Goal: Information Seeking & Learning: Learn about a topic

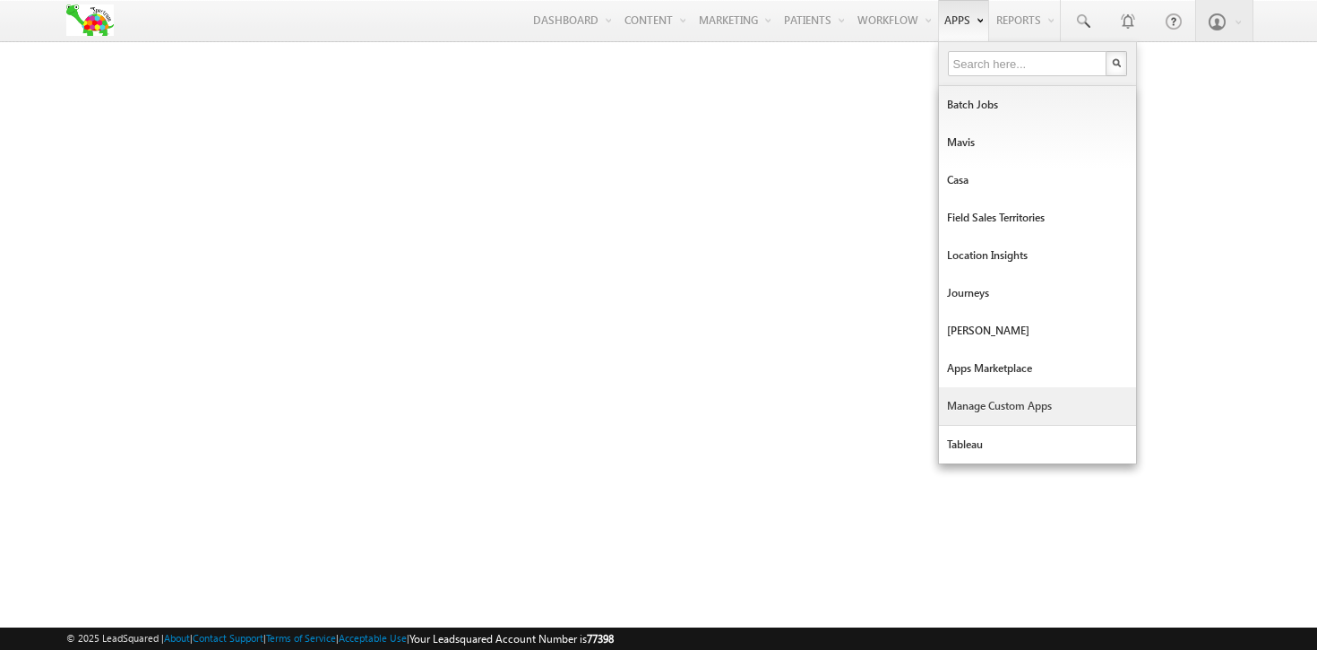
click at [971, 403] on link "Manage Custom Apps" at bounding box center [1037, 406] width 197 height 38
click at [975, 65] on input "text" at bounding box center [1028, 63] width 161 height 25
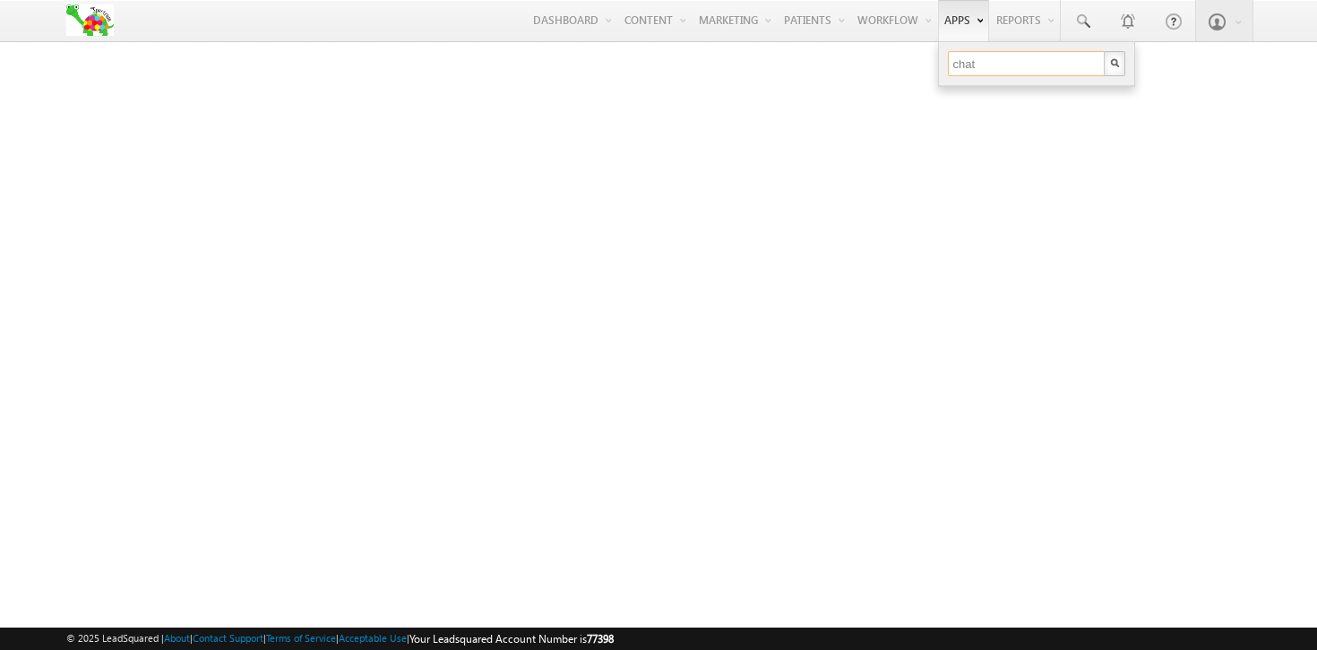
type input "chat"
click at [1110, 67] on img "button" at bounding box center [1114, 62] width 9 height 9
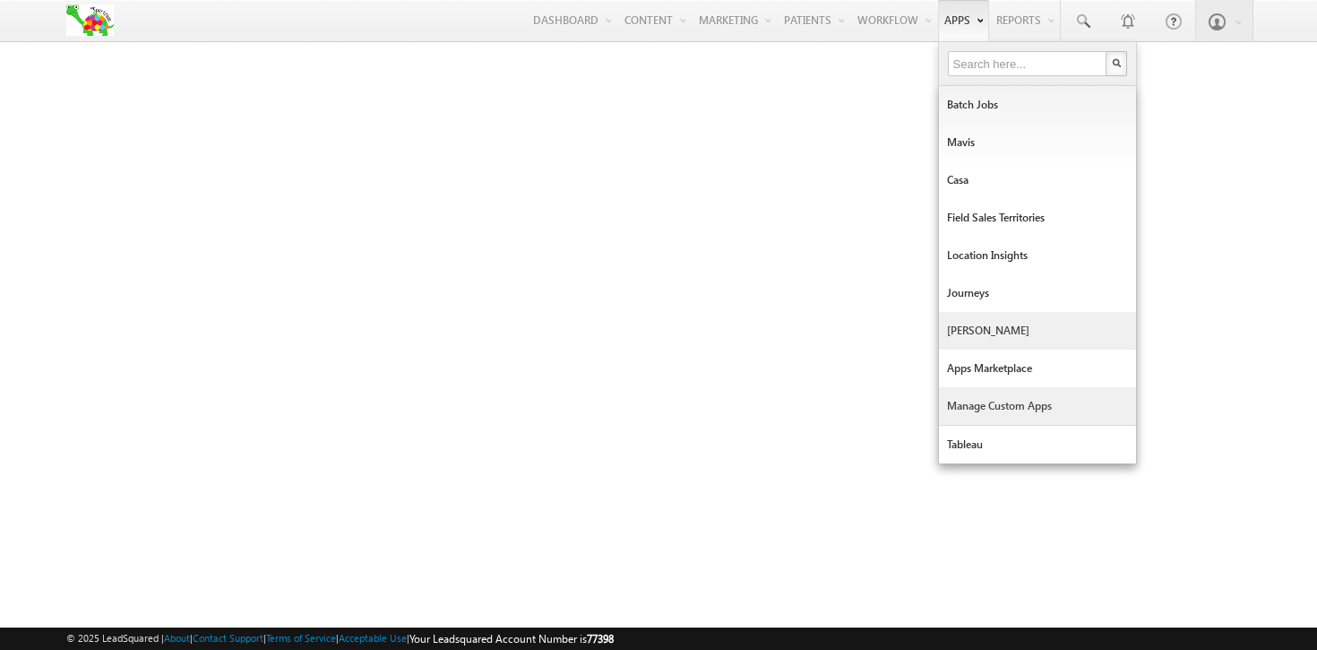
click at [961, 323] on link "[PERSON_NAME]" at bounding box center [1037, 331] width 197 height 38
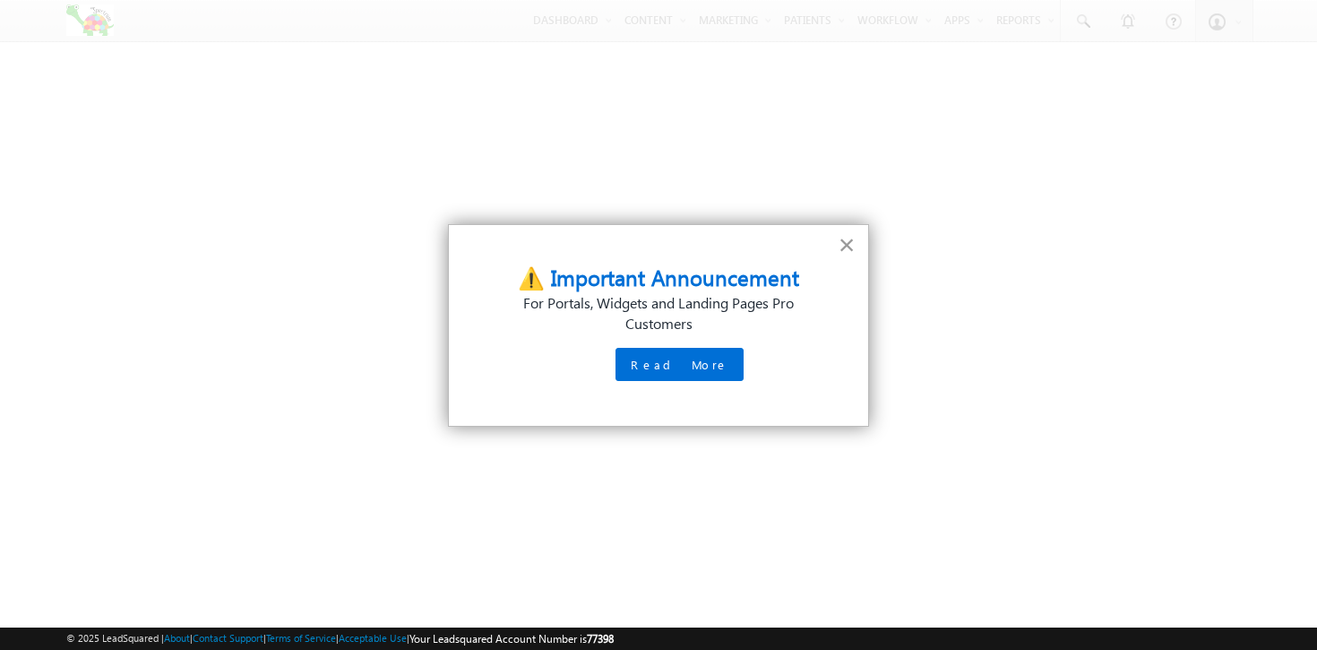
click at [848, 242] on button "×" at bounding box center [847, 244] width 17 height 29
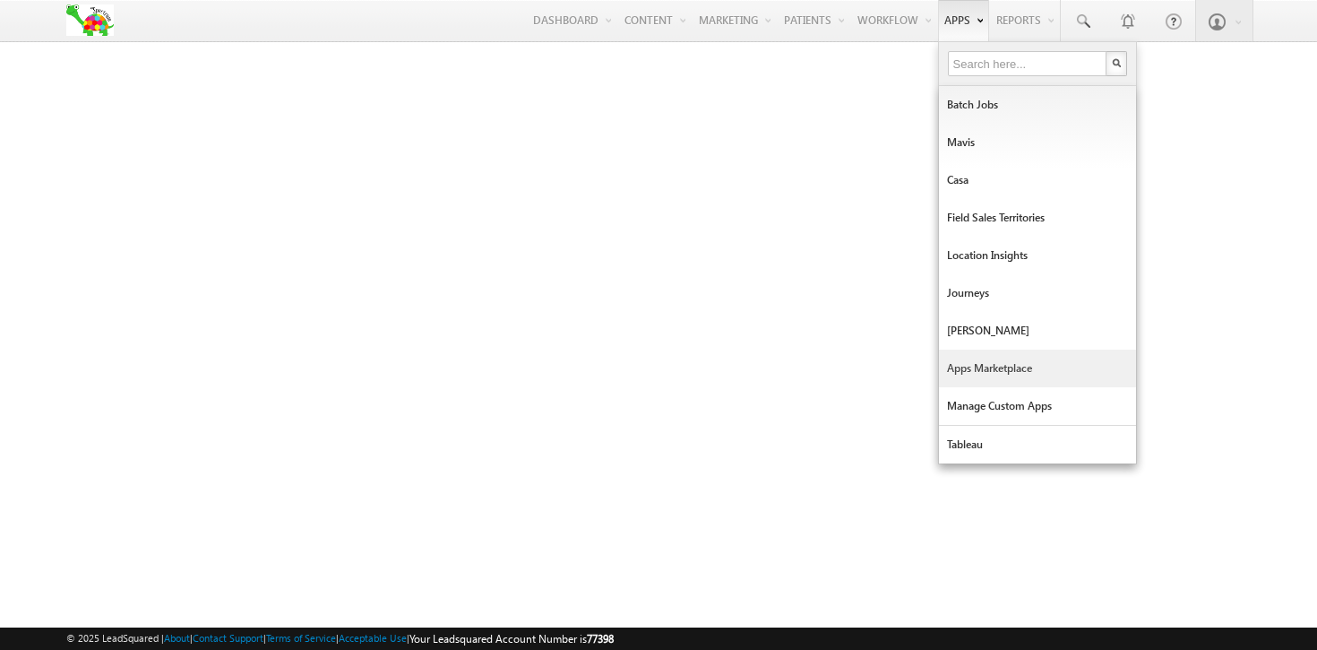
click at [971, 360] on link "Apps Marketplace" at bounding box center [1037, 368] width 197 height 38
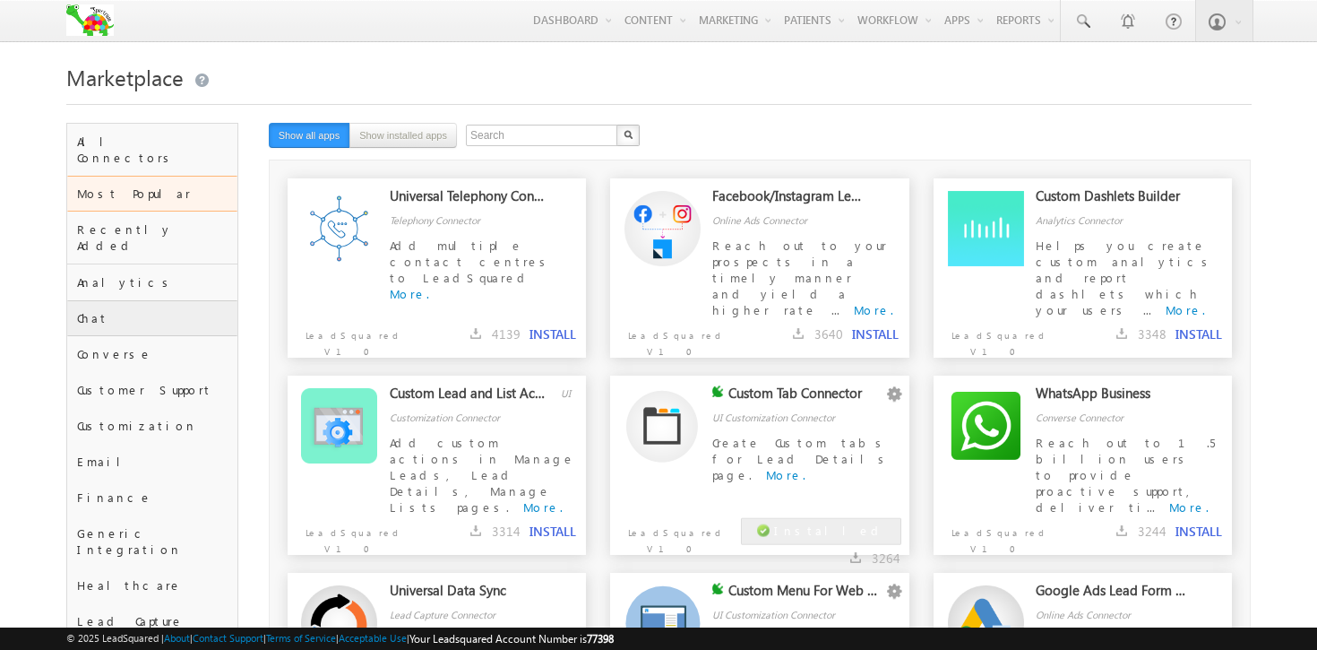
click at [108, 300] on div "Chat" at bounding box center [152, 318] width 170 height 36
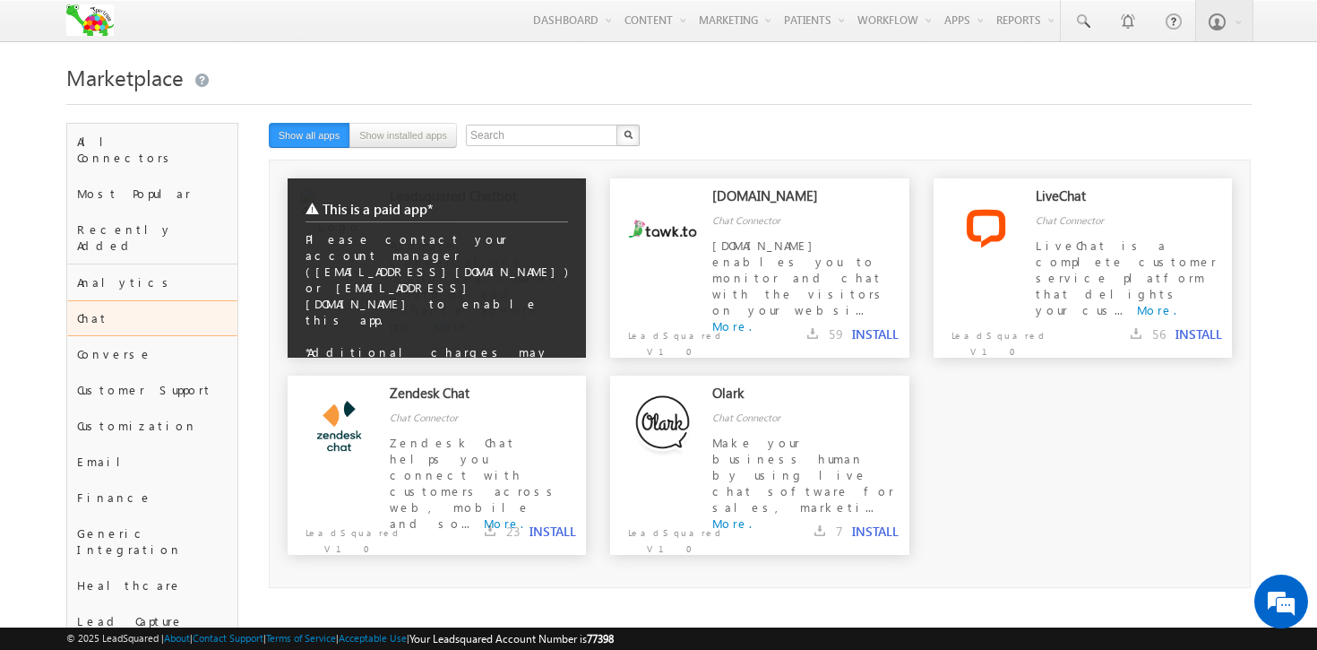
click at [505, 251] on div "This is a paid app* Please contact your account manager (tenantclone@leadsquare…" at bounding box center [437, 286] width 299 height 216
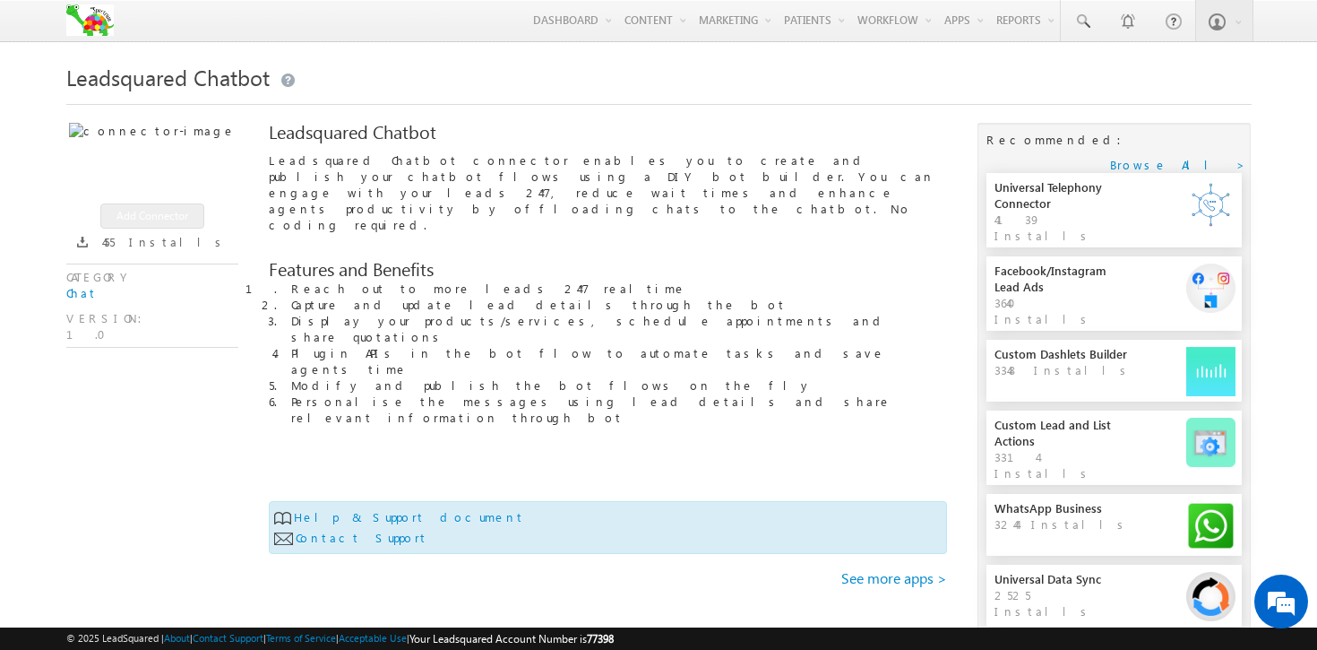
click at [363, 161] on span "Leadsquared Chatbot connector enables you to create and publish your chatbot fl…" at bounding box center [602, 192] width 666 height 80
click at [319, 280] on span "Reach out to more leads 24*7 realtime" at bounding box center [488, 287] width 395 height 15
click at [342, 160] on span "Leadsquared Chatbot connector enables you to create and publish your chatbot fl…" at bounding box center [602, 192] width 666 height 80
click at [322, 280] on span "Reach out to more leads 24*7 realtime" at bounding box center [488, 287] width 395 height 15
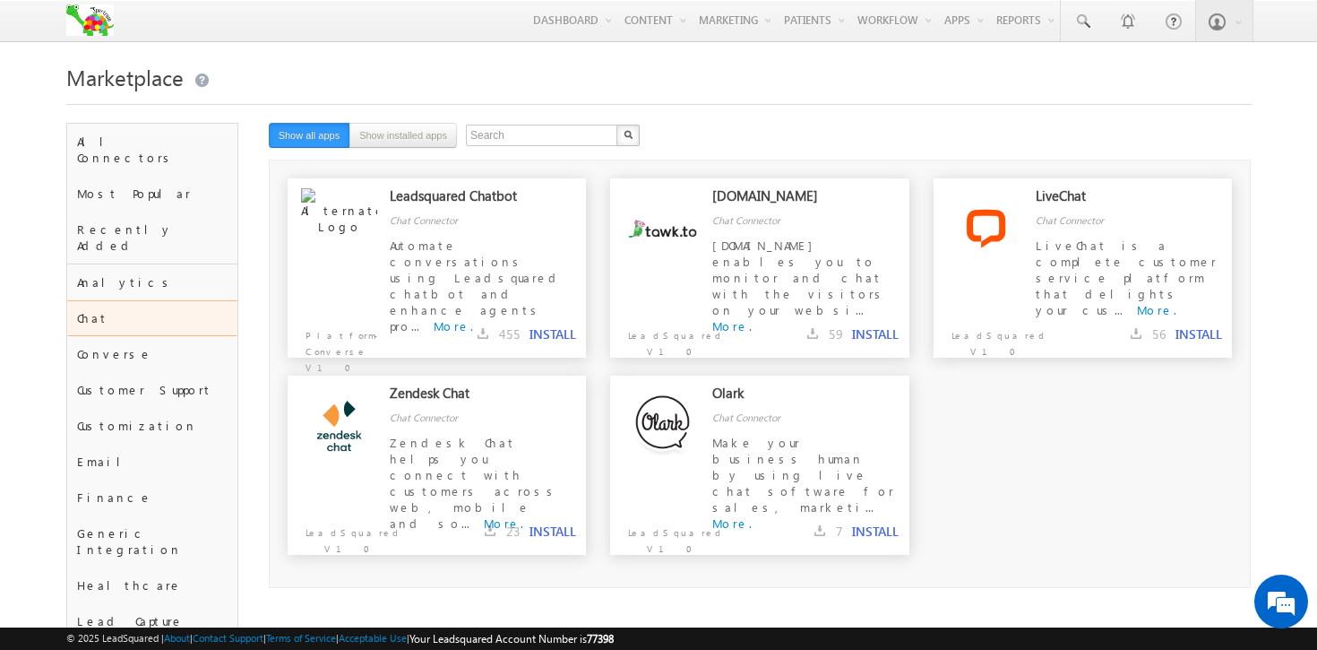
click at [598, 343] on div "Leadsquared Chatbot Chat Connector Automate conversations using Leadsquared cha…" at bounding box center [760, 276] width 945 height 197
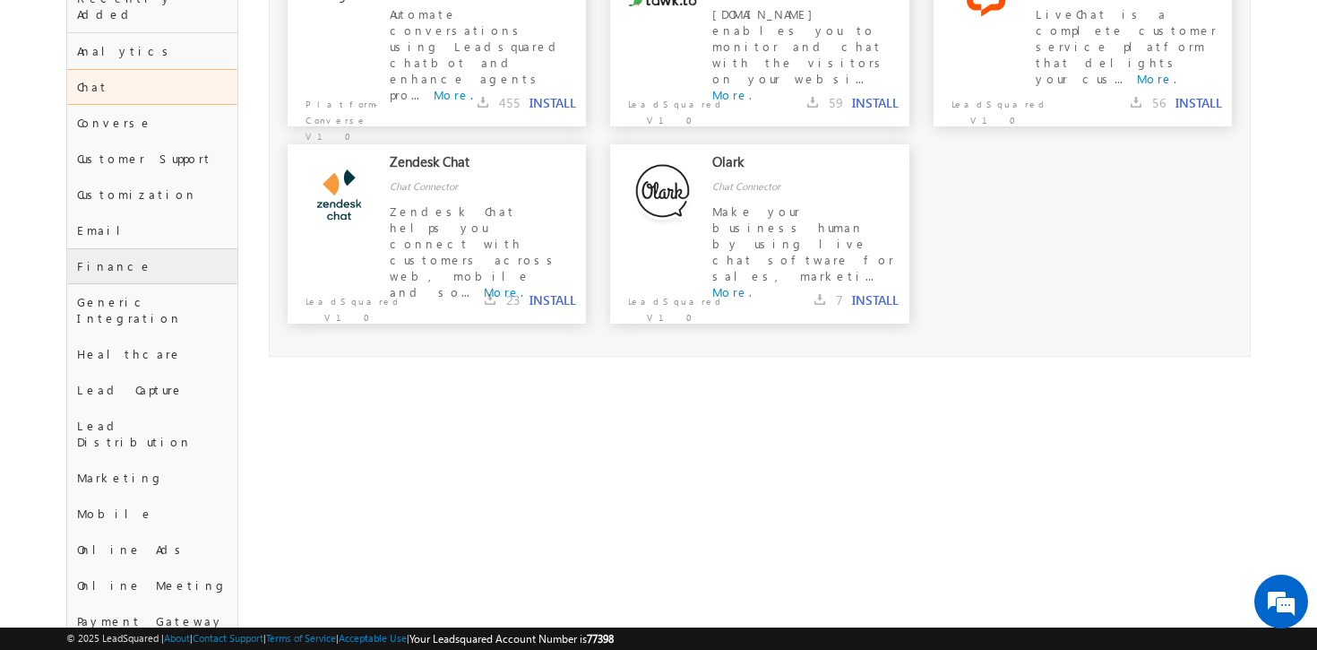
scroll to position [240, 0]
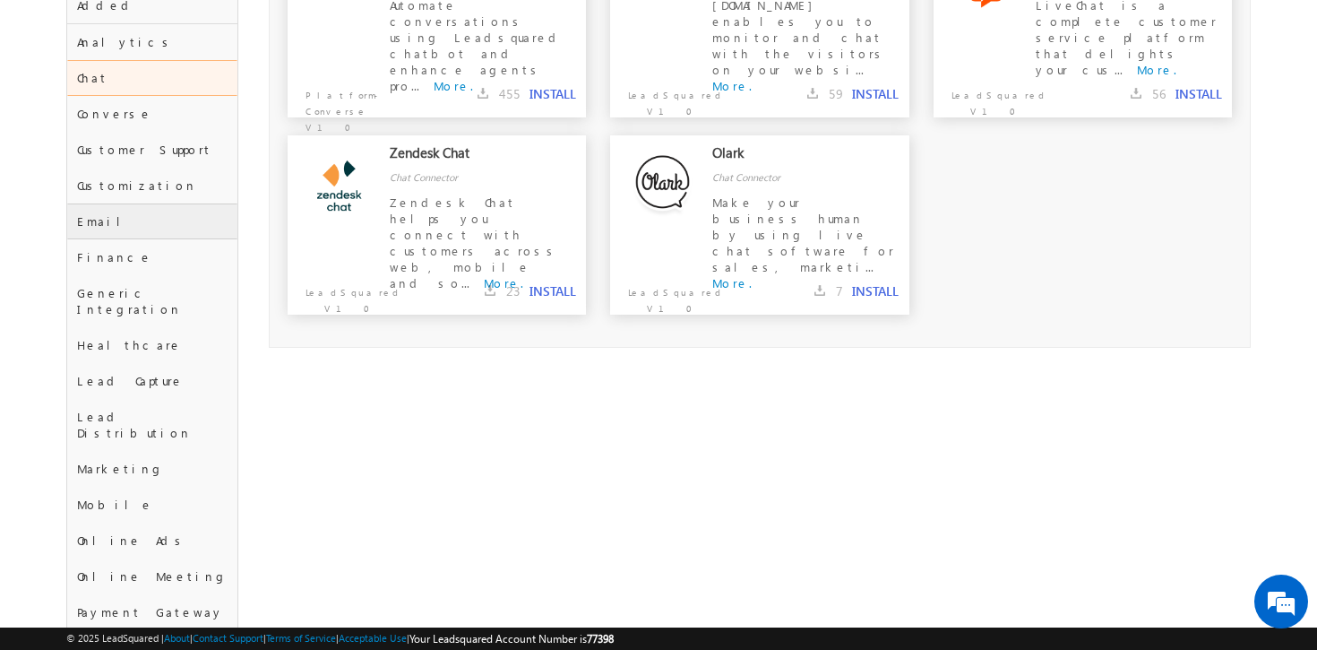
click at [136, 203] on div "Email" at bounding box center [152, 221] width 170 height 36
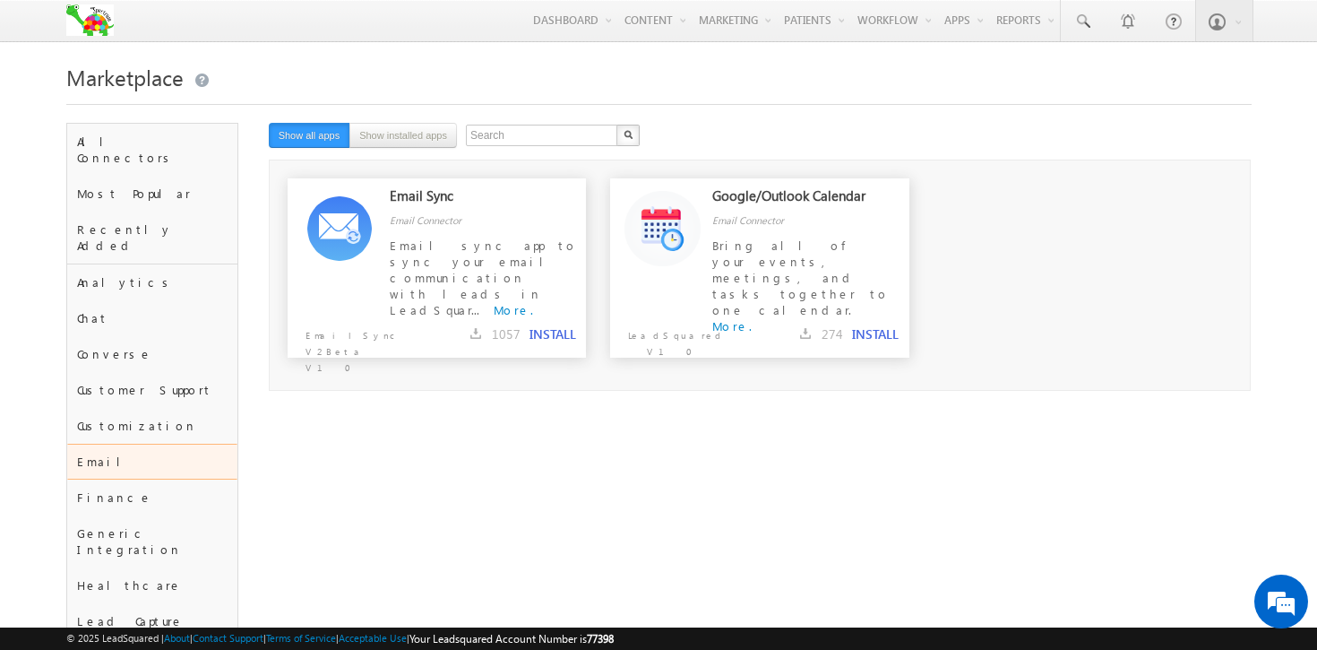
click at [98, 24] on img at bounding box center [89, 19] width 47 height 31
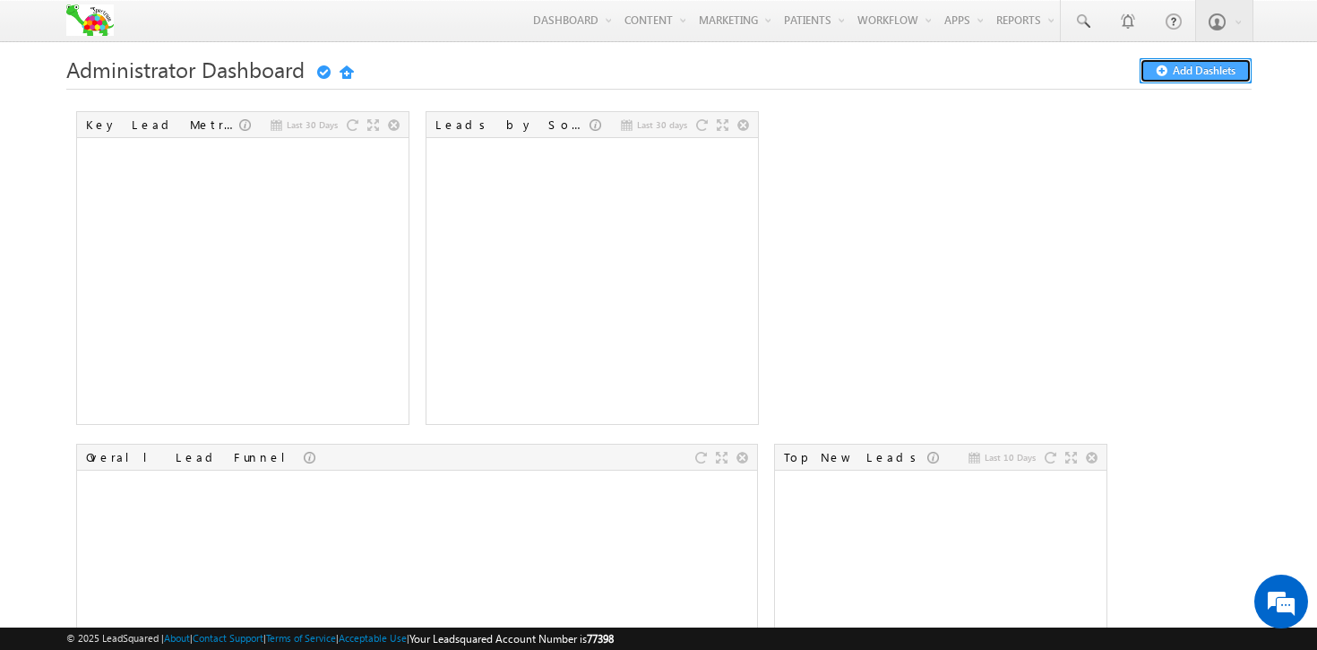
click at [1179, 78] on button "Add Dashlets" at bounding box center [1196, 70] width 112 height 25
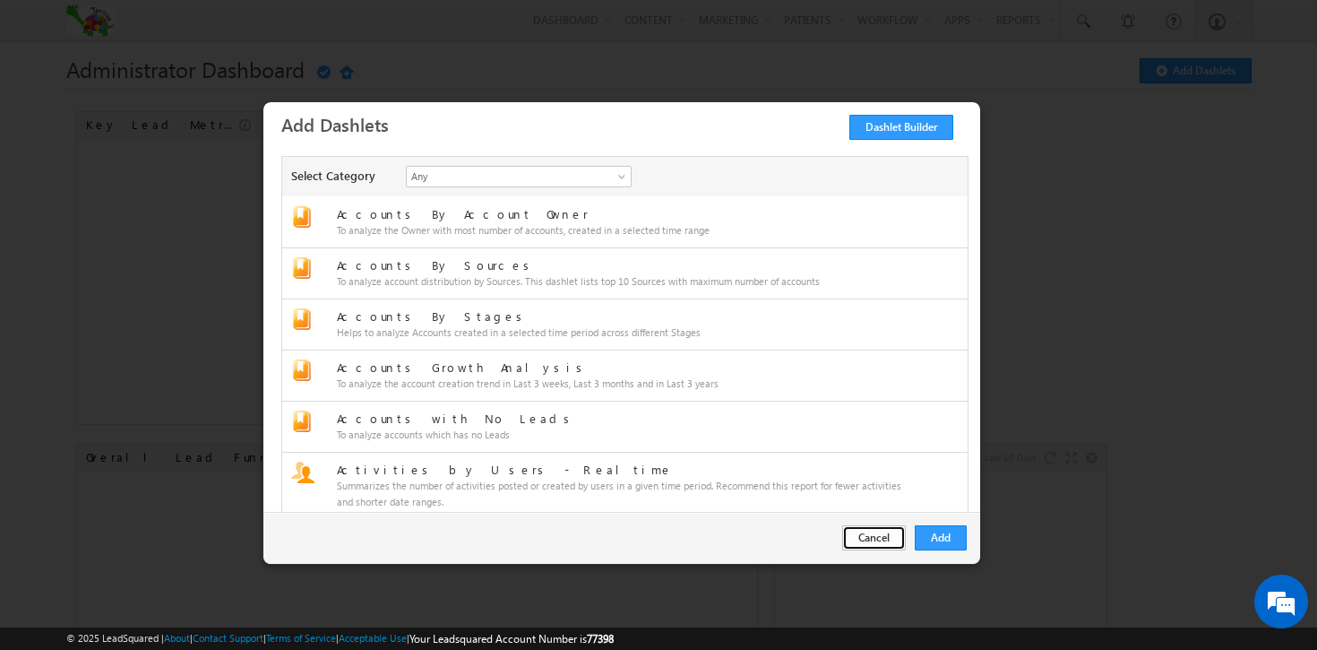
click at [871, 534] on button "Cancel" at bounding box center [874, 537] width 64 height 25
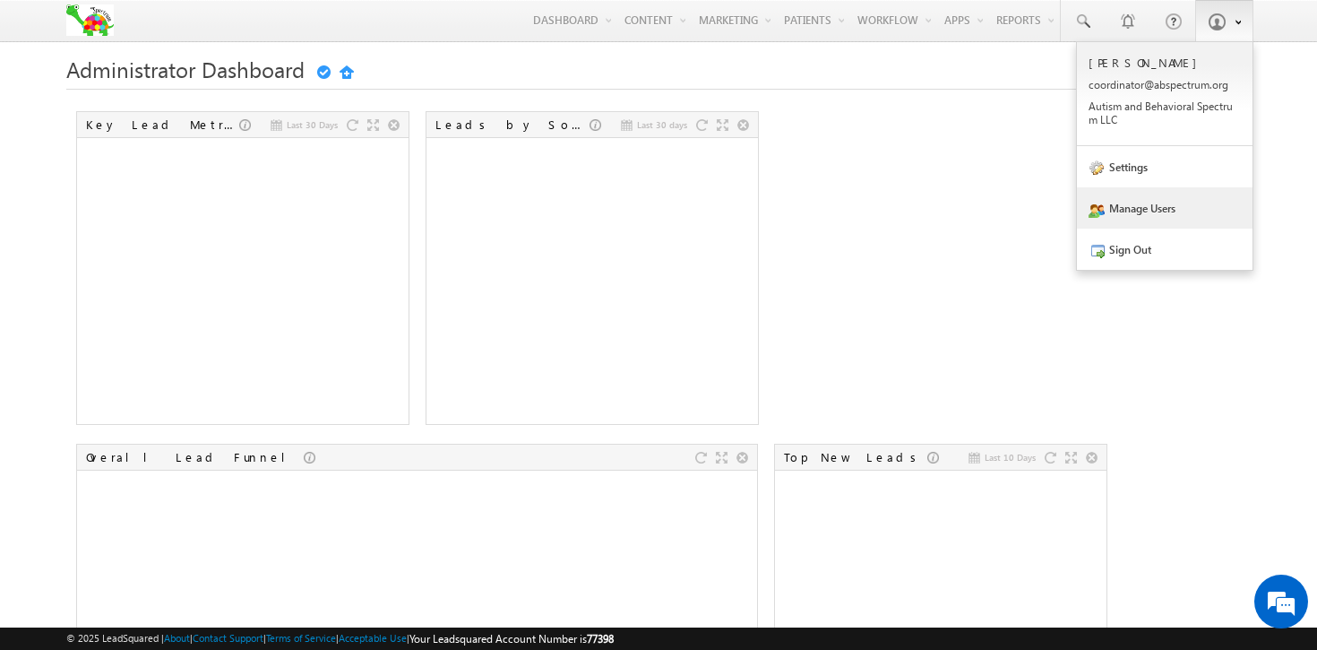
click at [1133, 206] on link "Manage Users" at bounding box center [1165, 207] width 176 height 41
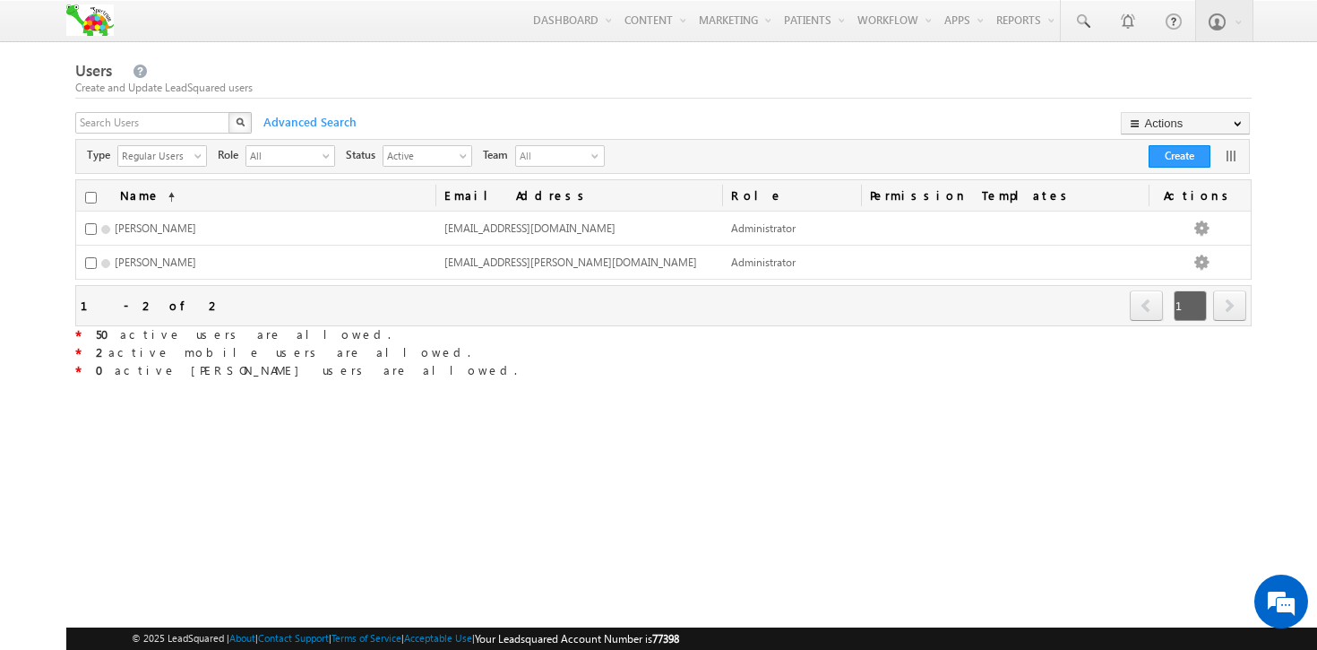
click at [116, 334] on span "50 active users are allowed." at bounding box center [243, 333] width 295 height 15
click at [138, 352] on span "2 active mobile users are allowed." at bounding box center [283, 351] width 374 height 15
click at [504, 643] on span "Your Leadsquared Account Number is 77398" at bounding box center [577, 638] width 204 height 13
click at [122, 355] on span "2 active mobile users are allowed." at bounding box center [283, 351] width 374 height 15
click at [117, 340] on span "50 active users are allowed." at bounding box center [243, 333] width 295 height 15
